Goal: Use online tool/utility: Utilize a website feature to perform a specific function

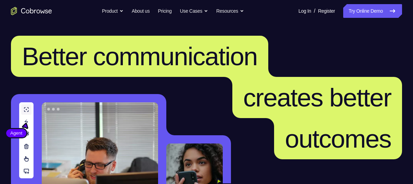
click at [378, 7] on link "Try Online Demo" at bounding box center [372, 11] width 59 height 14
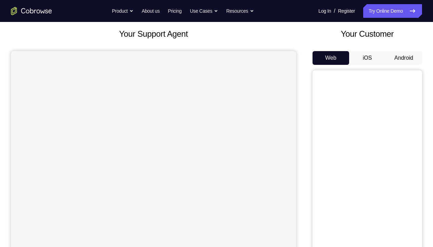
scroll to position [39, 0]
click at [392, 51] on button "Android" at bounding box center [404, 57] width 37 height 14
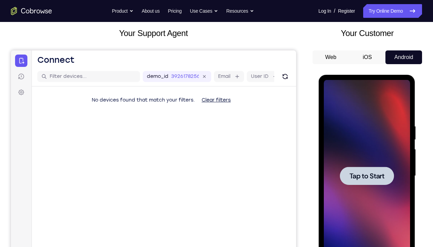
scroll to position [0, 0]
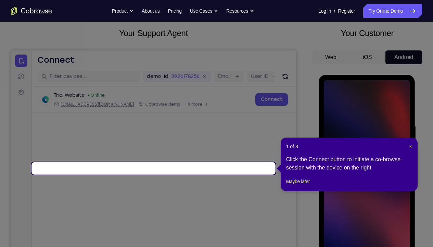
click at [411, 147] on span "×" at bounding box center [410, 145] width 3 height 5
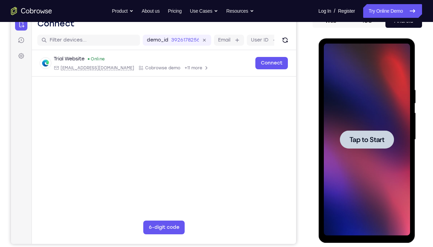
scroll to position [75, 0]
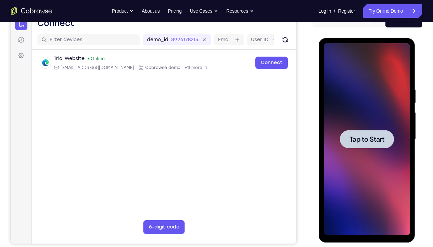
click at [378, 138] on span "Tap to Start" at bounding box center [366, 139] width 35 height 7
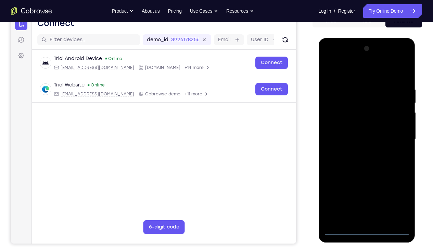
click at [364, 227] on div at bounding box center [367, 139] width 86 height 192
click at [367, 227] on div at bounding box center [367, 139] width 86 height 192
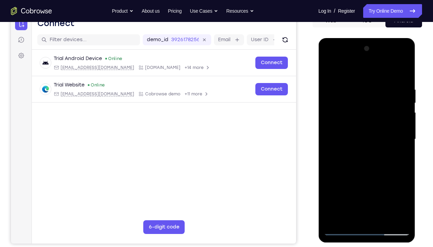
click at [367, 227] on div at bounding box center [367, 139] width 86 height 192
click at [364, 230] on div at bounding box center [367, 139] width 86 height 192
click at [401, 199] on div at bounding box center [367, 139] width 86 height 192
click at [340, 57] on div at bounding box center [367, 139] width 86 height 192
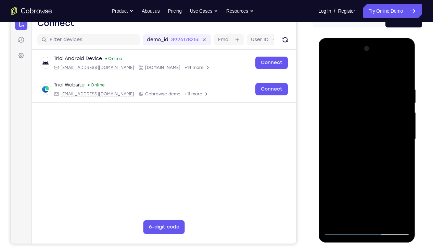
click at [397, 131] on div at bounding box center [367, 139] width 86 height 192
click at [359, 149] on div at bounding box center [367, 139] width 86 height 192
click at [355, 122] on div at bounding box center [367, 139] width 86 height 192
click at [355, 133] on div at bounding box center [367, 139] width 86 height 192
click at [404, 139] on div at bounding box center [367, 139] width 86 height 192
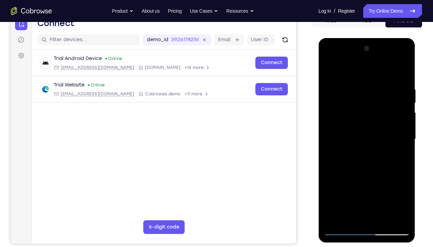
click at [386, 153] on div at bounding box center [367, 139] width 86 height 192
click at [370, 121] on div at bounding box center [367, 139] width 86 height 192
drag, startPoint x: 355, startPoint y: 66, endPoint x: 290, endPoint y: 71, distance: 65.2
click at [318, 71] on html "Online web based iOS Simulators and Android Emulators. Run iPhone, iPad, Mobile…" at bounding box center [367, 140] width 98 height 205
click at [407, 69] on div at bounding box center [367, 139] width 86 height 192
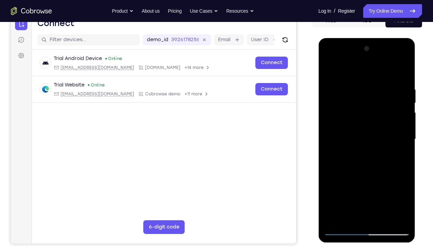
click at [335, 84] on div at bounding box center [367, 139] width 86 height 192
click at [330, 67] on div at bounding box center [367, 139] width 86 height 192
click at [384, 218] on div at bounding box center [367, 139] width 86 height 192
click at [371, 174] on div at bounding box center [367, 139] width 86 height 192
click at [374, 130] on div at bounding box center [367, 139] width 86 height 192
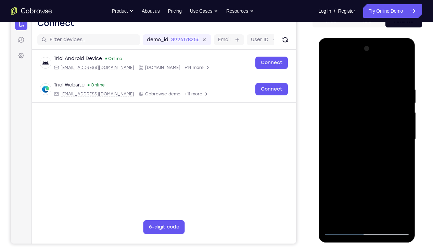
click at [327, 71] on div at bounding box center [367, 139] width 86 height 192
click at [332, 69] on div at bounding box center [367, 139] width 86 height 192
click at [359, 79] on div at bounding box center [367, 139] width 86 height 192
click at [386, 72] on div at bounding box center [367, 139] width 86 height 192
click at [402, 71] on div at bounding box center [367, 139] width 86 height 192
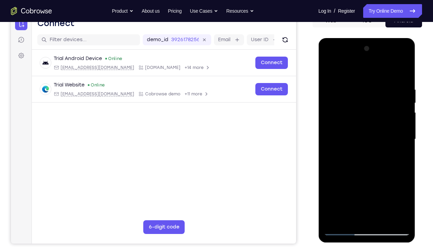
click at [380, 80] on div at bounding box center [367, 139] width 86 height 192
click at [392, 216] on div at bounding box center [367, 139] width 86 height 192
click at [403, 68] on div at bounding box center [367, 139] width 86 height 192
click at [341, 229] on div at bounding box center [367, 139] width 86 height 192
click at [333, 147] on div at bounding box center [367, 139] width 86 height 192
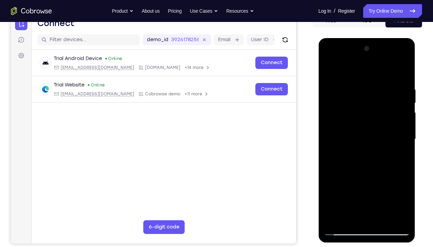
click at [340, 70] on div at bounding box center [367, 139] width 86 height 192
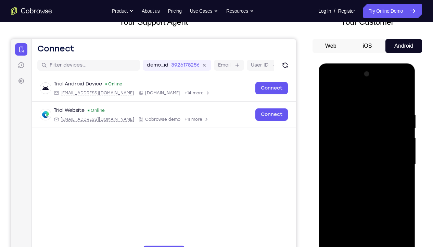
scroll to position [50, 0]
click at [330, 93] on div at bounding box center [367, 165] width 86 height 192
click at [343, 96] on div at bounding box center [367, 165] width 86 height 192
click at [378, 93] on div at bounding box center [367, 165] width 86 height 192
click at [360, 94] on div at bounding box center [367, 165] width 86 height 192
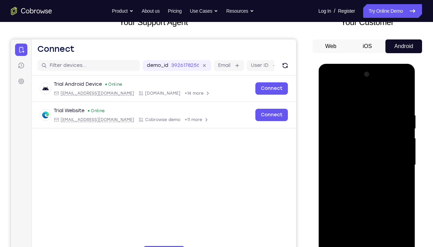
click at [397, 119] on div at bounding box center [367, 165] width 86 height 192
click at [329, 94] on div at bounding box center [367, 165] width 86 height 192
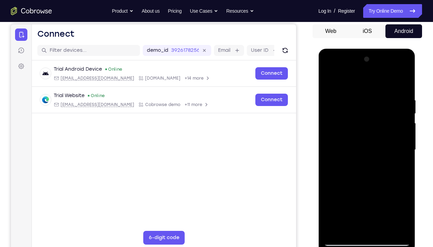
click at [400, 93] on div at bounding box center [367, 150] width 86 height 192
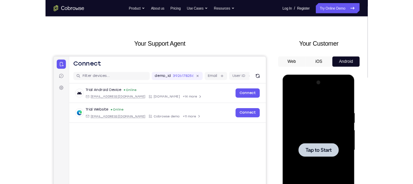
scroll to position [0, 0]
